Goal: Transaction & Acquisition: Purchase product/service

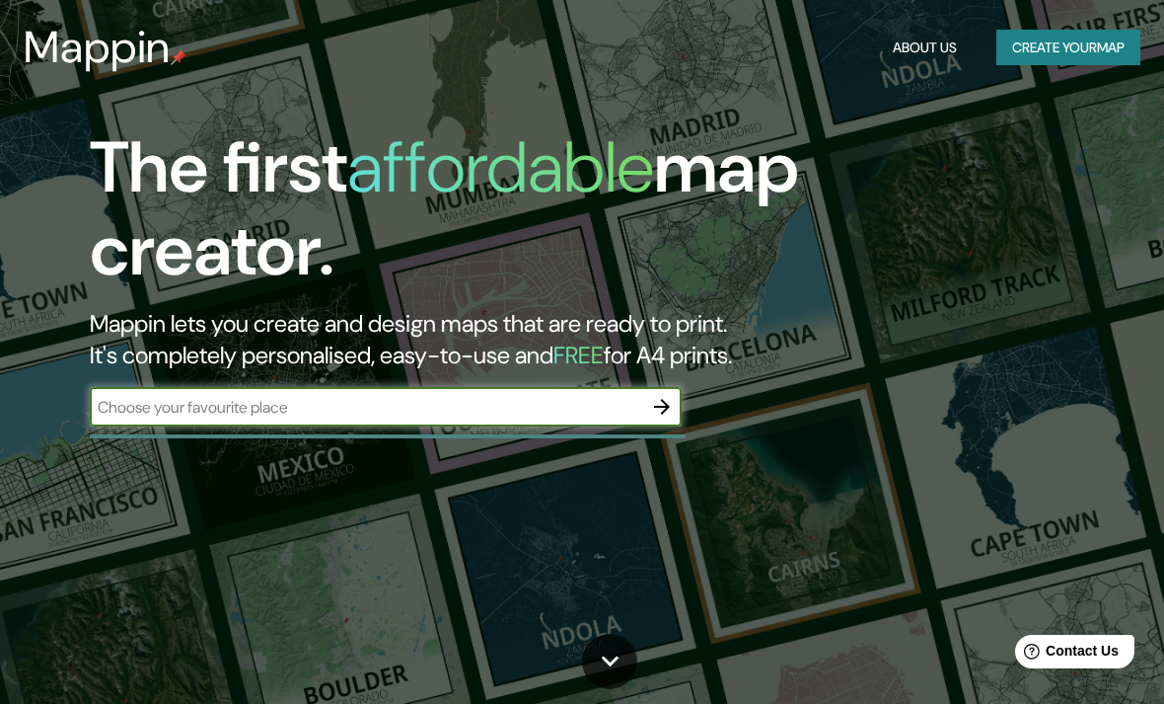
click at [608, 413] on input "text" at bounding box center [366, 407] width 553 height 23
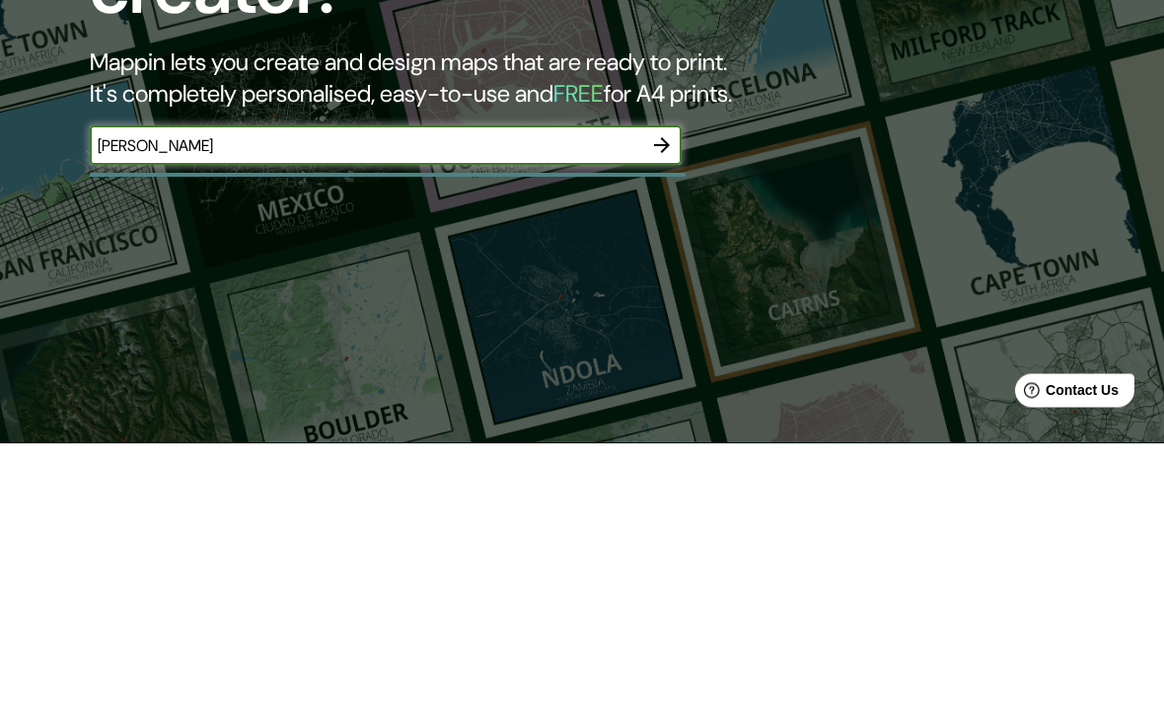
type input "[GEOGRAPHIC_DATA]"
click at [672, 395] on icon "button" at bounding box center [662, 407] width 24 height 24
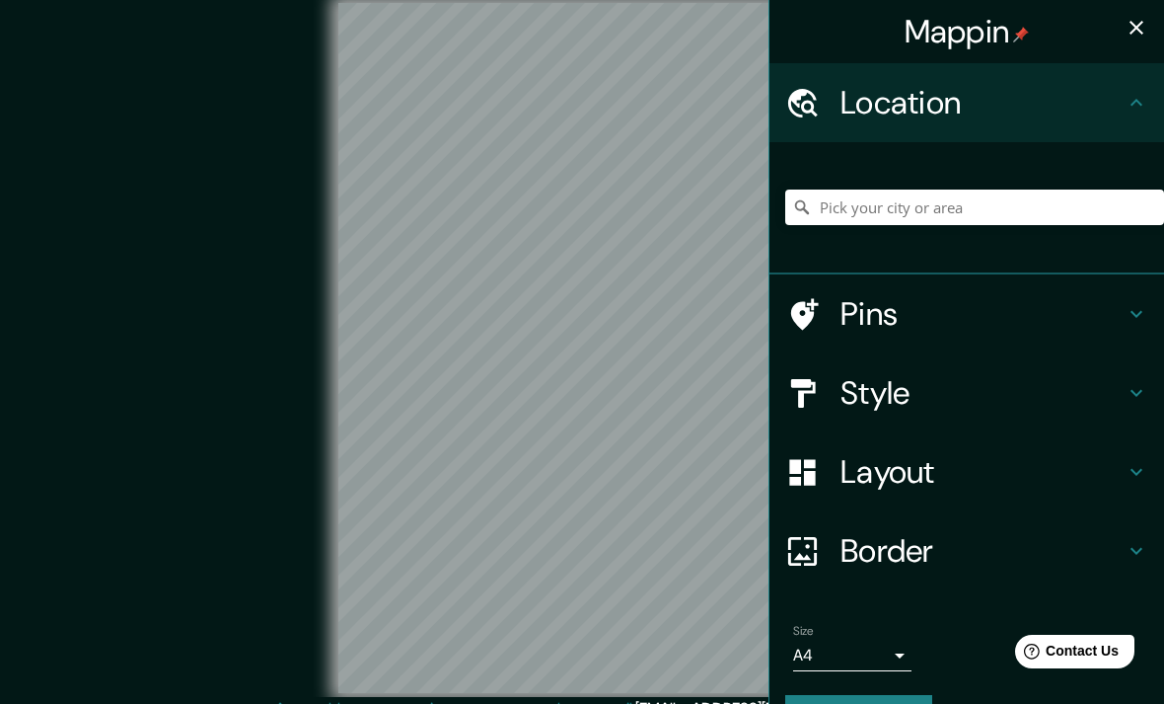
click at [1024, 108] on h4 "Location" at bounding box center [983, 102] width 284 height 39
click at [1070, 193] on input "Pick your city or area" at bounding box center [974, 207] width 379 height 36
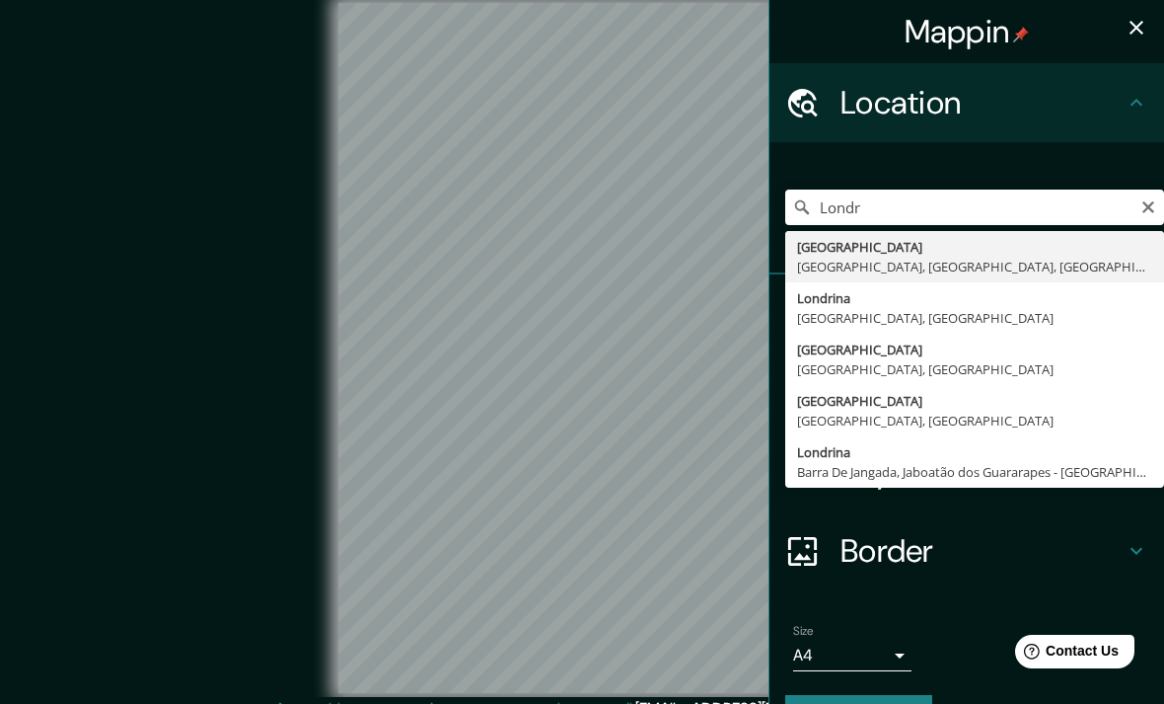
type input "[GEOGRAPHIC_DATA], [GEOGRAPHIC_DATA], [GEOGRAPHIC_DATA], [GEOGRAPHIC_DATA]"
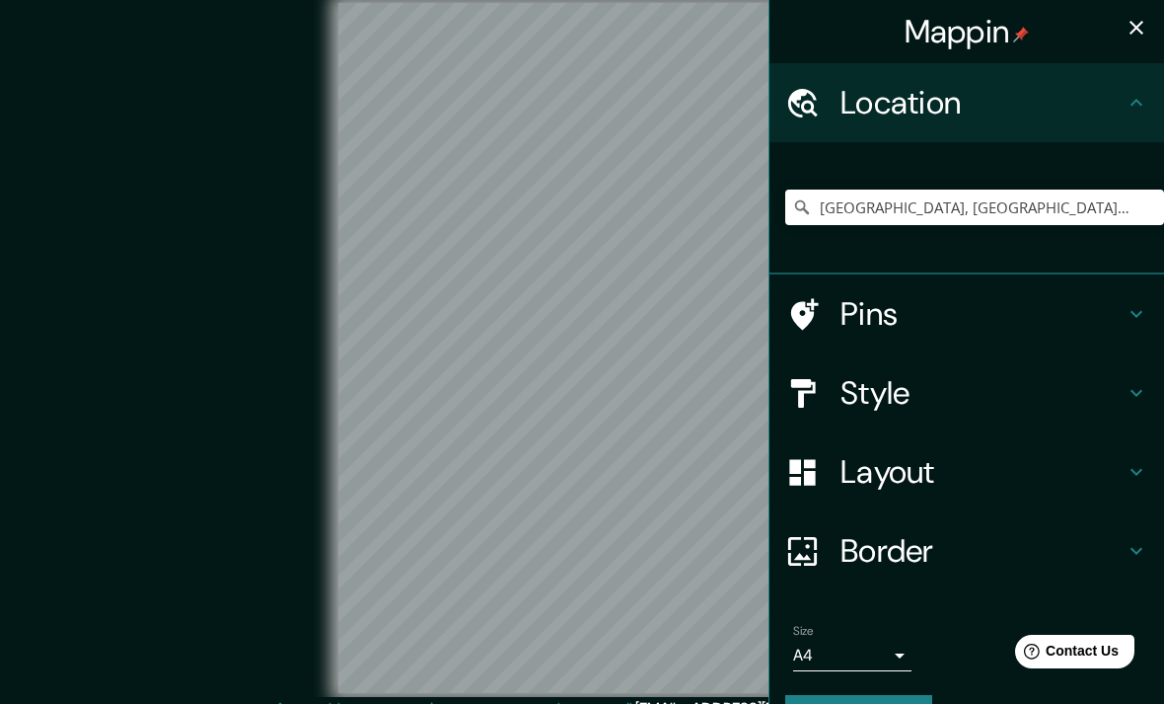
click at [1084, 324] on h4 "Pins" at bounding box center [983, 313] width 284 height 39
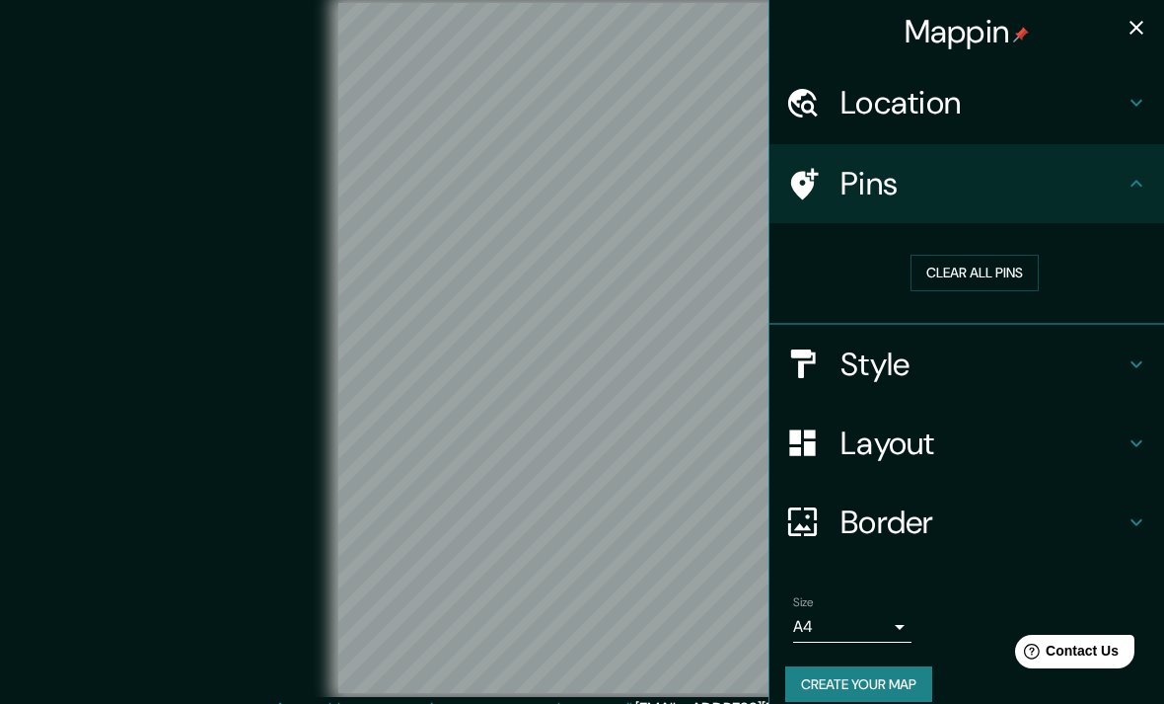
click at [1113, 356] on h4 "Style" at bounding box center [983, 363] width 284 height 39
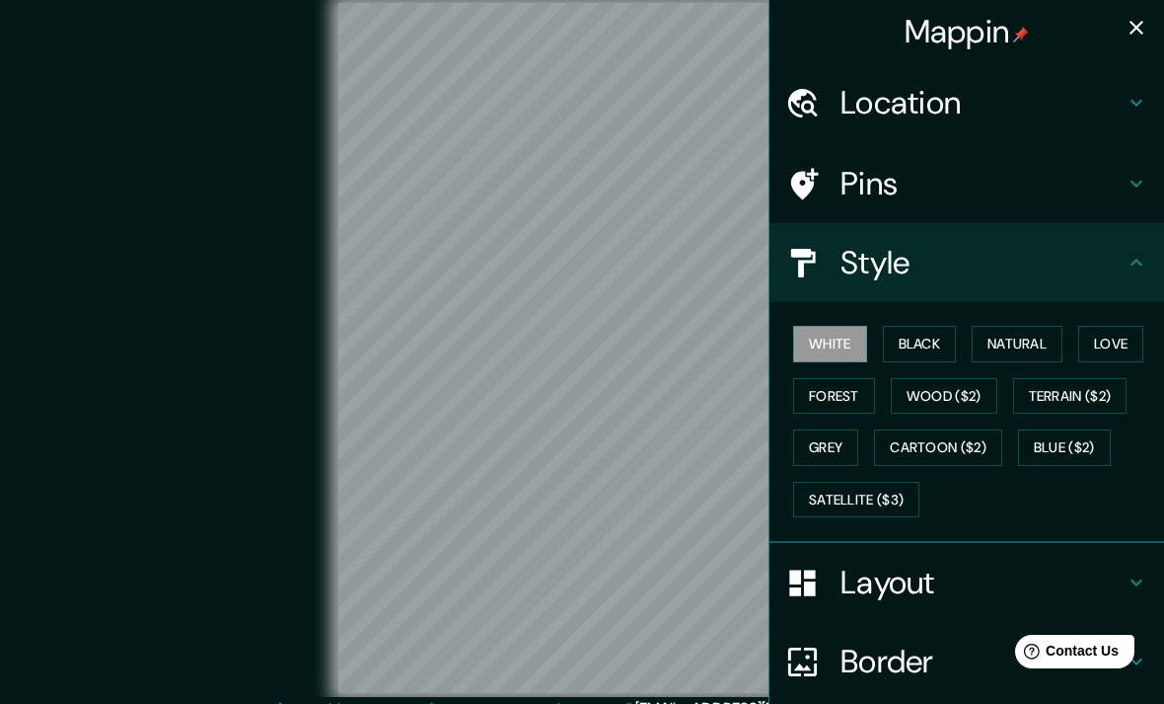
click at [944, 341] on button "Black" at bounding box center [920, 344] width 74 height 37
click at [1010, 356] on button "Natural" at bounding box center [1017, 344] width 91 height 37
click at [1103, 339] on button "Love" at bounding box center [1111, 344] width 65 height 37
click at [854, 400] on button "Forest" at bounding box center [834, 396] width 82 height 37
click at [938, 401] on button "Wood ($2)" at bounding box center [944, 396] width 107 height 37
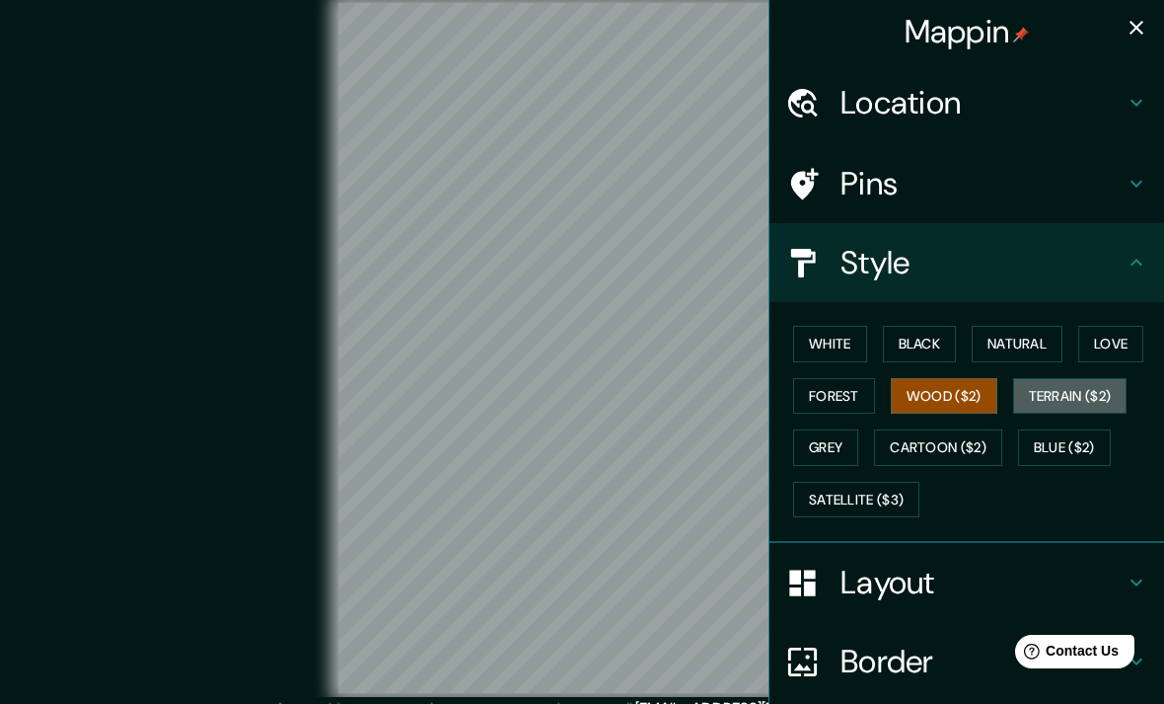
click at [1072, 400] on button "Terrain ($2)" at bounding box center [1070, 396] width 114 height 37
click at [963, 452] on button "Cartoon ($2)" at bounding box center [938, 447] width 128 height 37
